Goal: Navigation & Orientation: Understand site structure

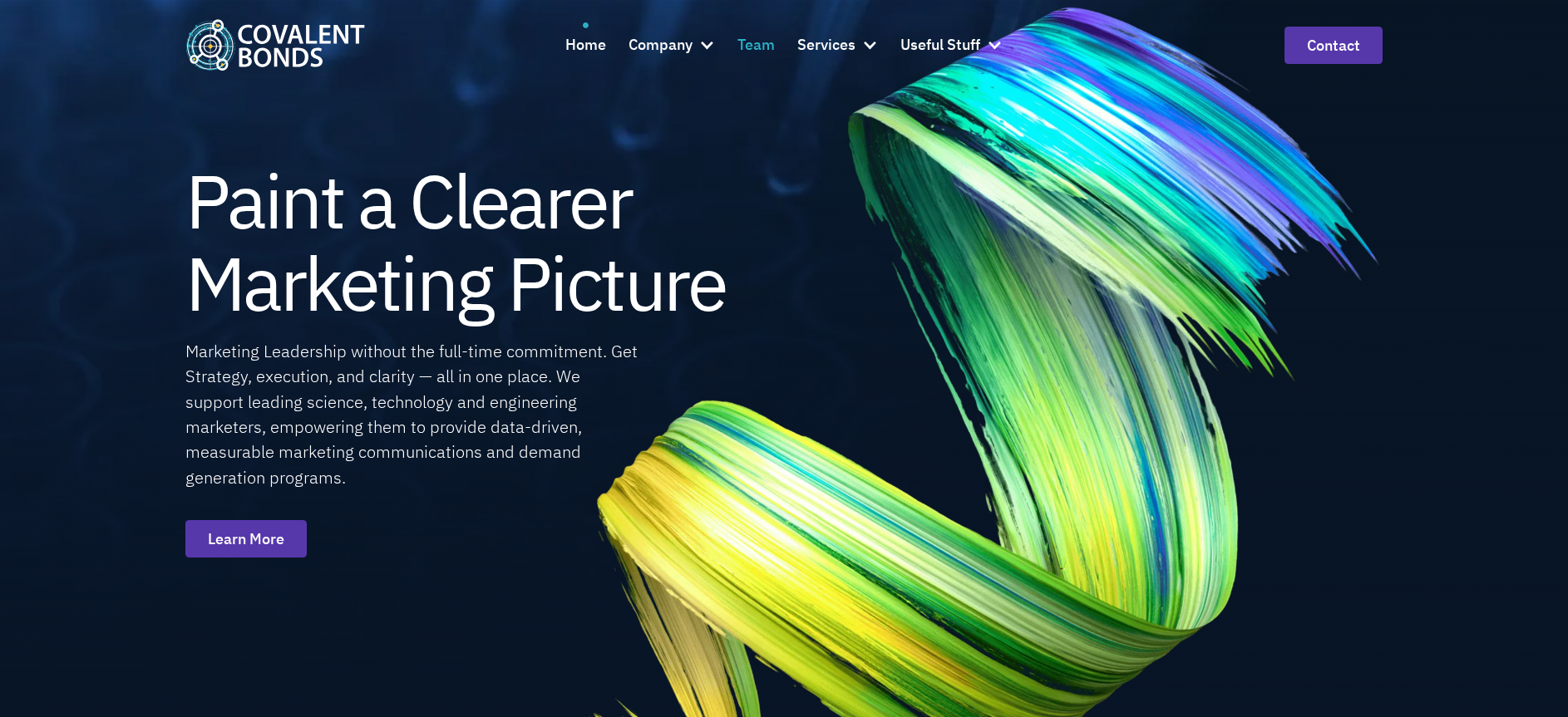
click at [758, 49] on div "Team" at bounding box center [756, 45] width 38 height 24
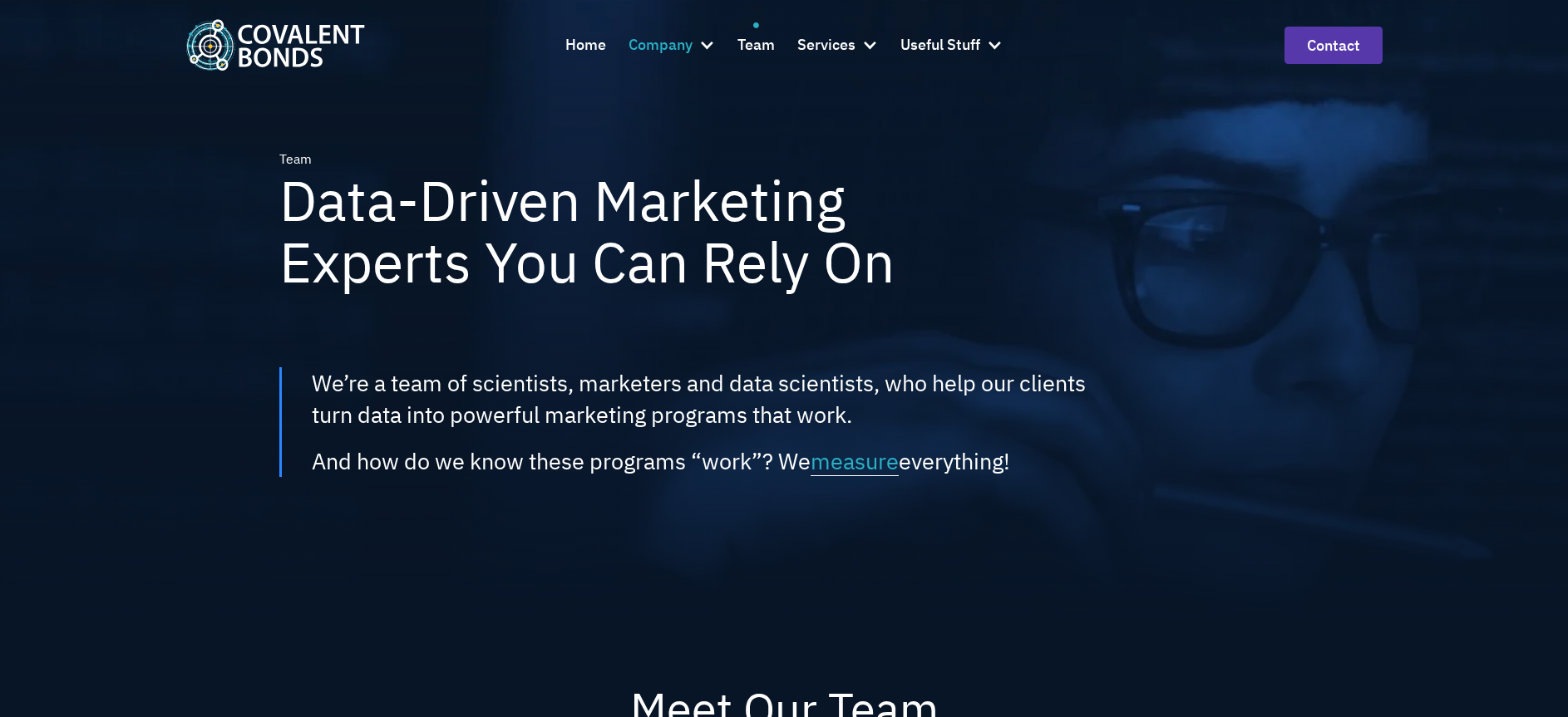
click at [674, 47] on div "Company" at bounding box center [661, 45] width 64 height 24
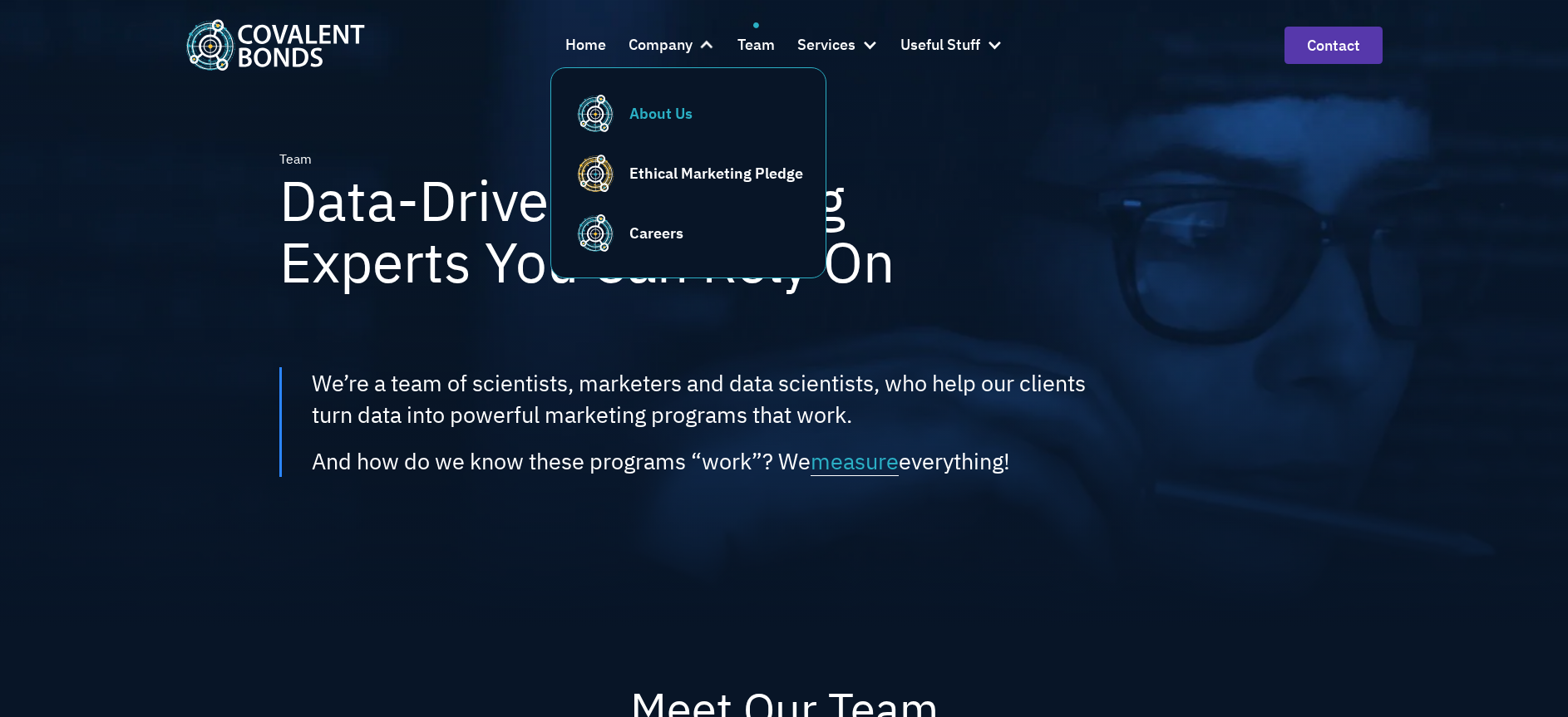
click at [674, 111] on div "About Us" at bounding box center [660, 113] width 63 height 22
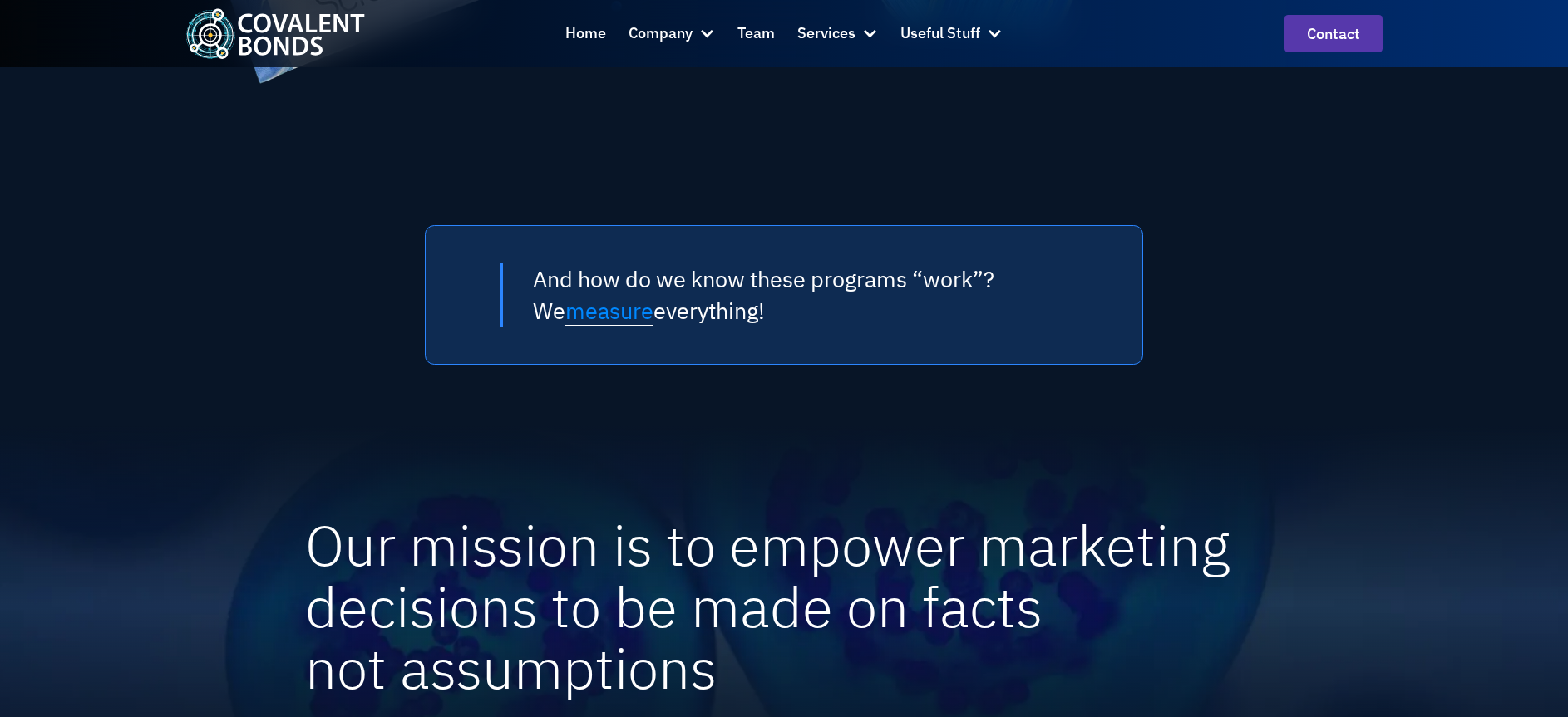
scroll to position [1336, 0]
